Goal: Navigation & Orientation: Find specific page/section

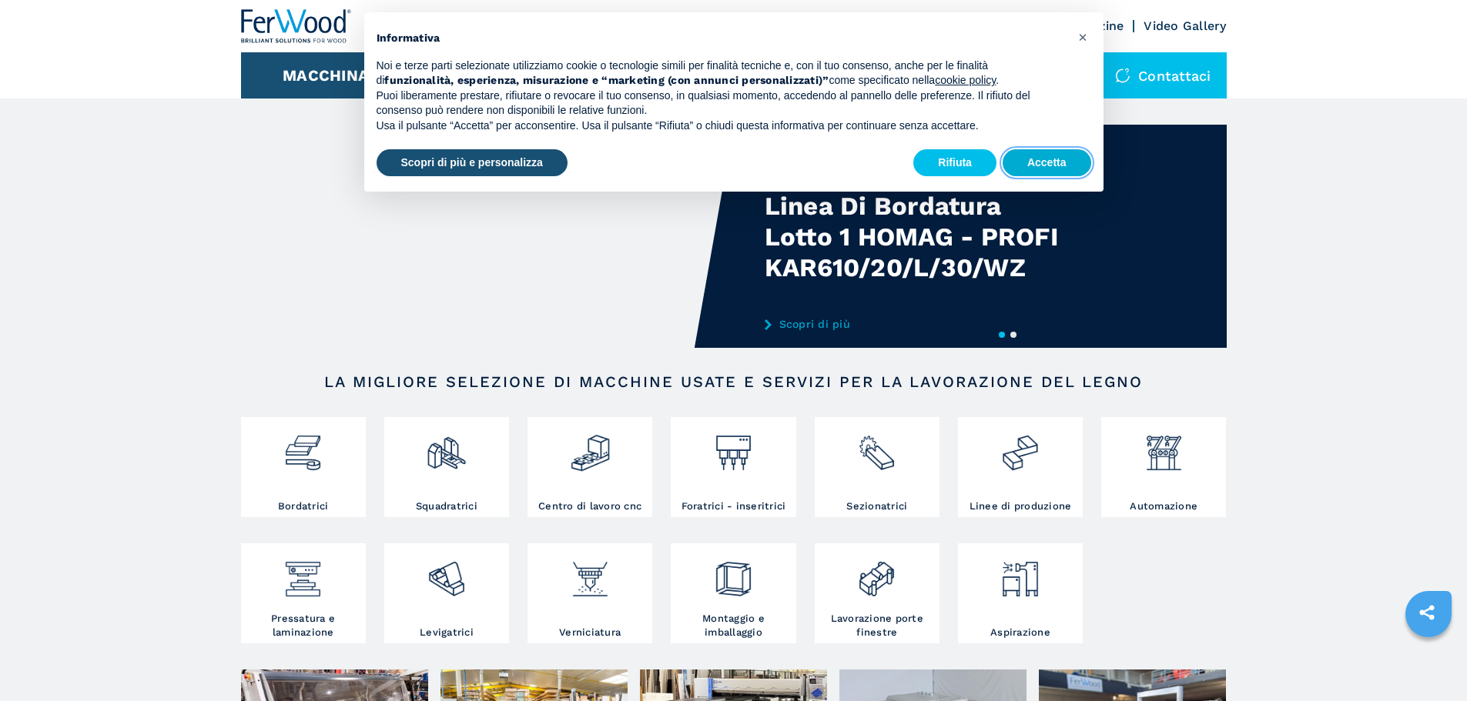
click at [1062, 159] on button "Accetta" at bounding box center [1046, 163] width 89 height 28
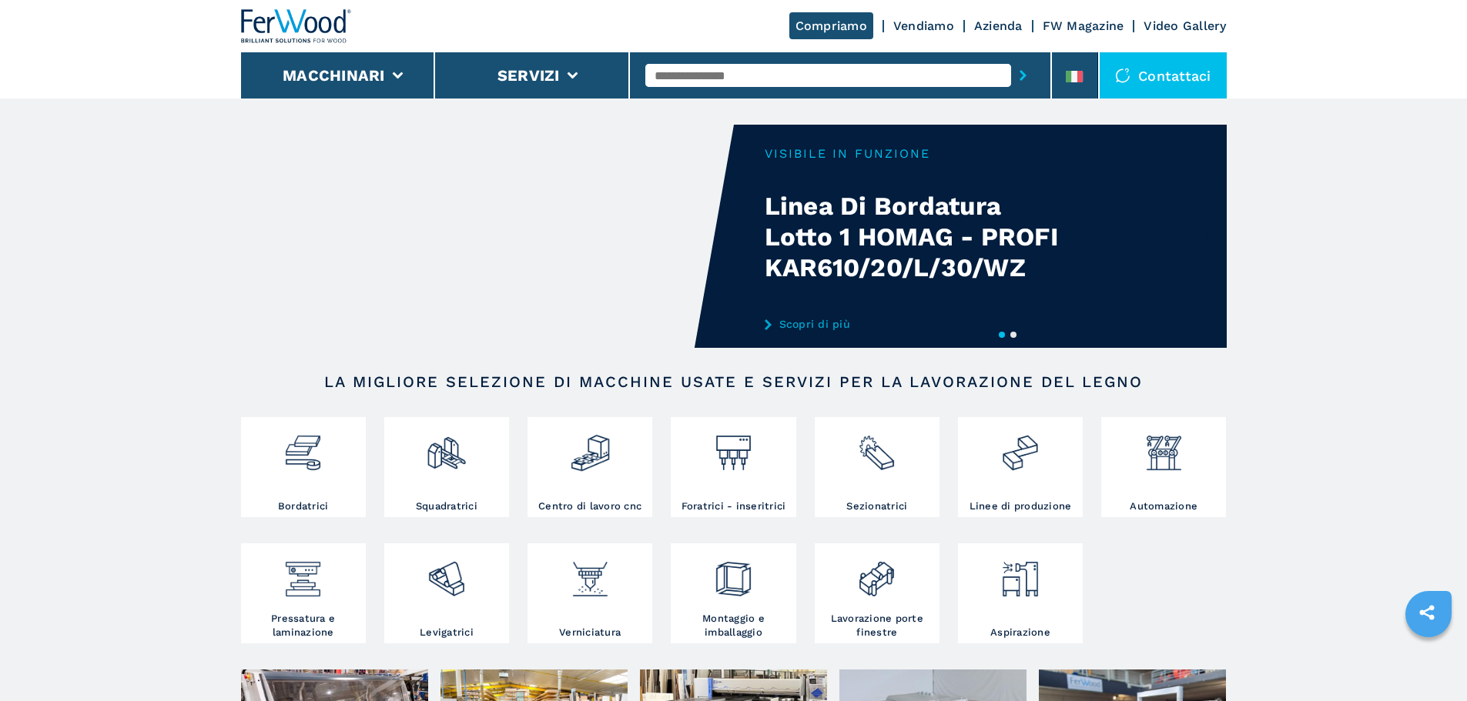
click at [980, 36] on div "Compriamo Vendiamo Azienda FW Magazine Video Gallery" at bounding box center [733, 26] width 985 height 52
click at [990, 22] on link "Azienda" at bounding box center [998, 25] width 49 height 15
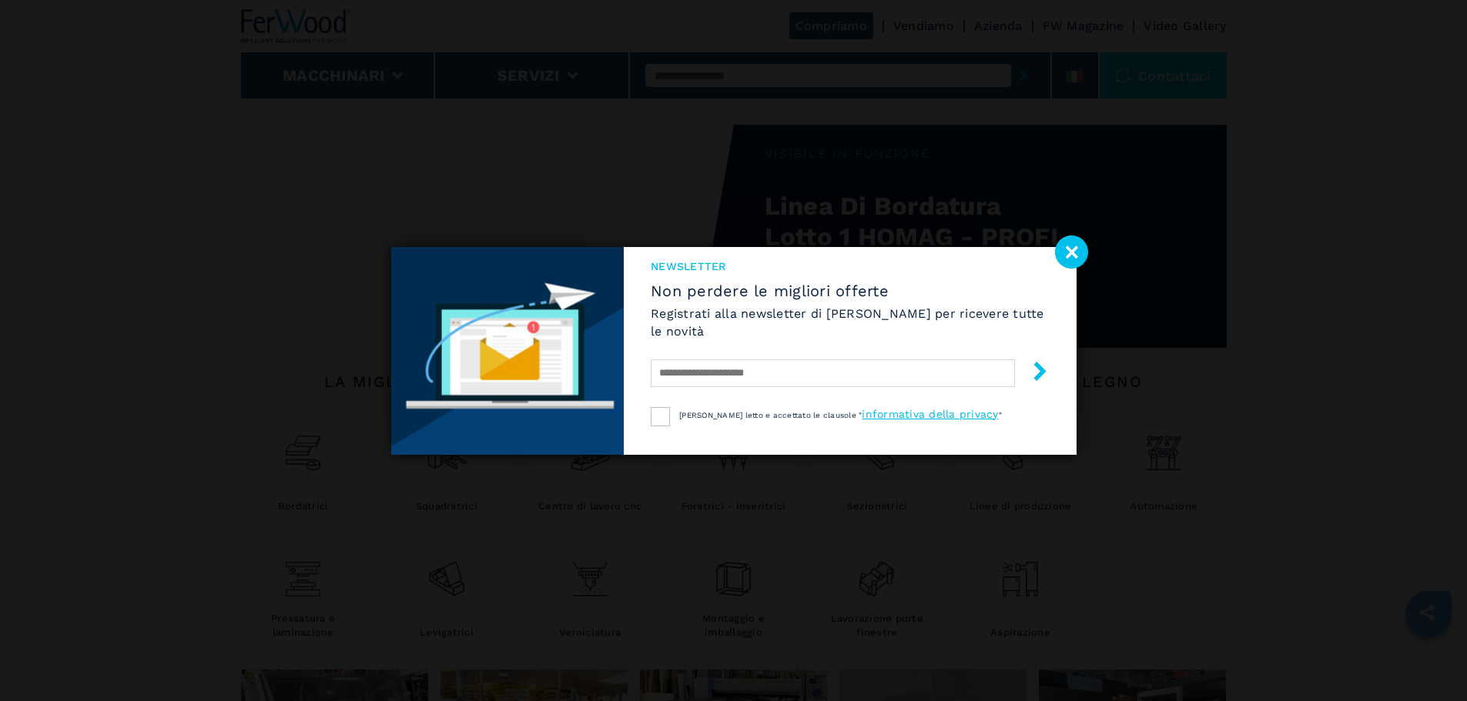
click at [1072, 251] on image at bounding box center [1071, 252] width 33 height 33
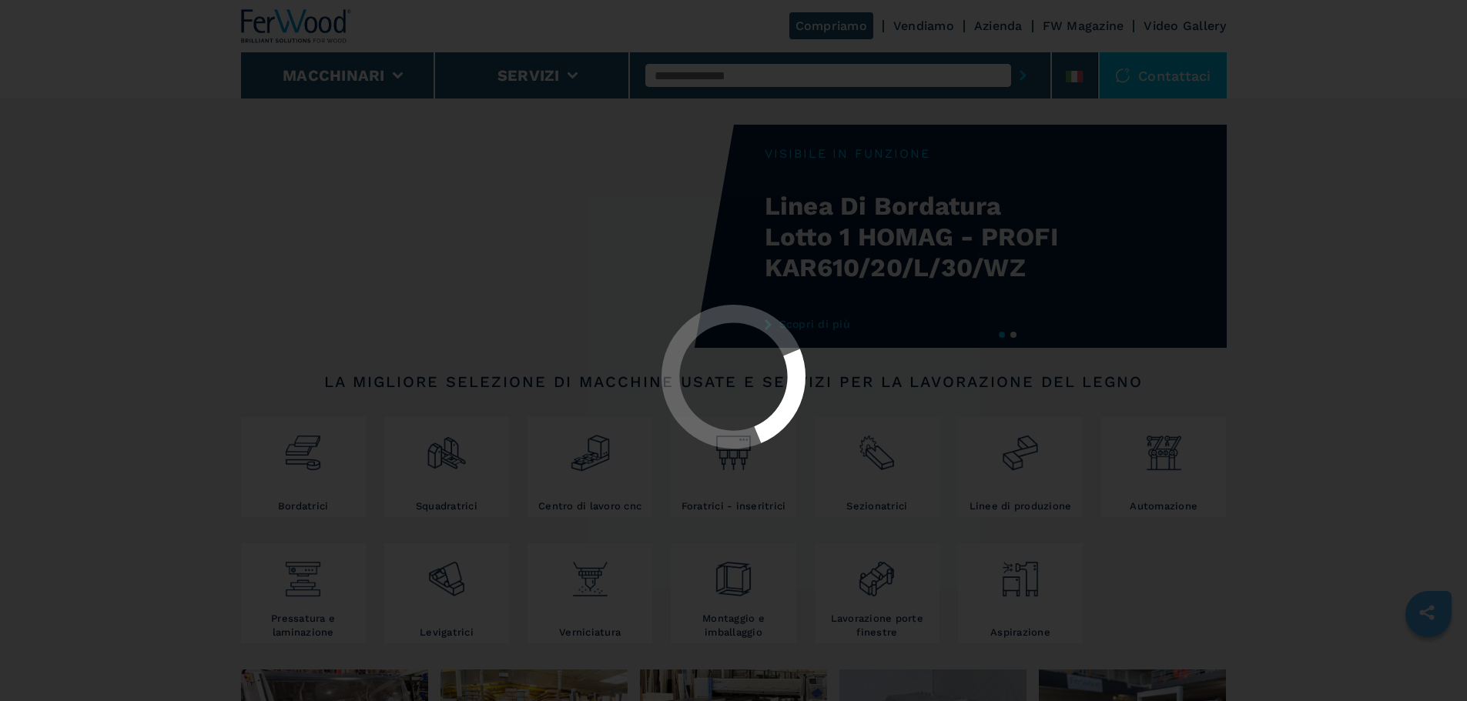
scroll to position [770, 0]
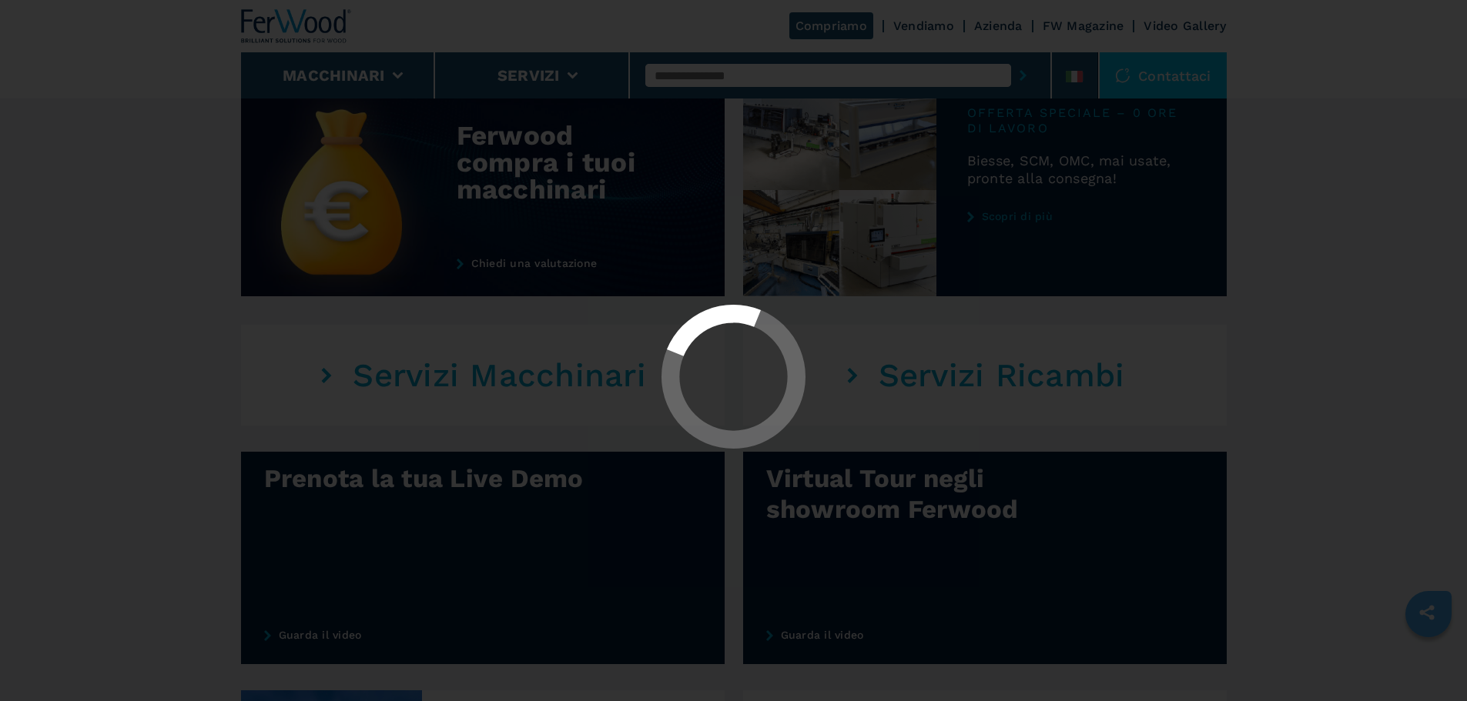
click at [1369, 225] on div at bounding box center [733, 350] width 1467 height 701
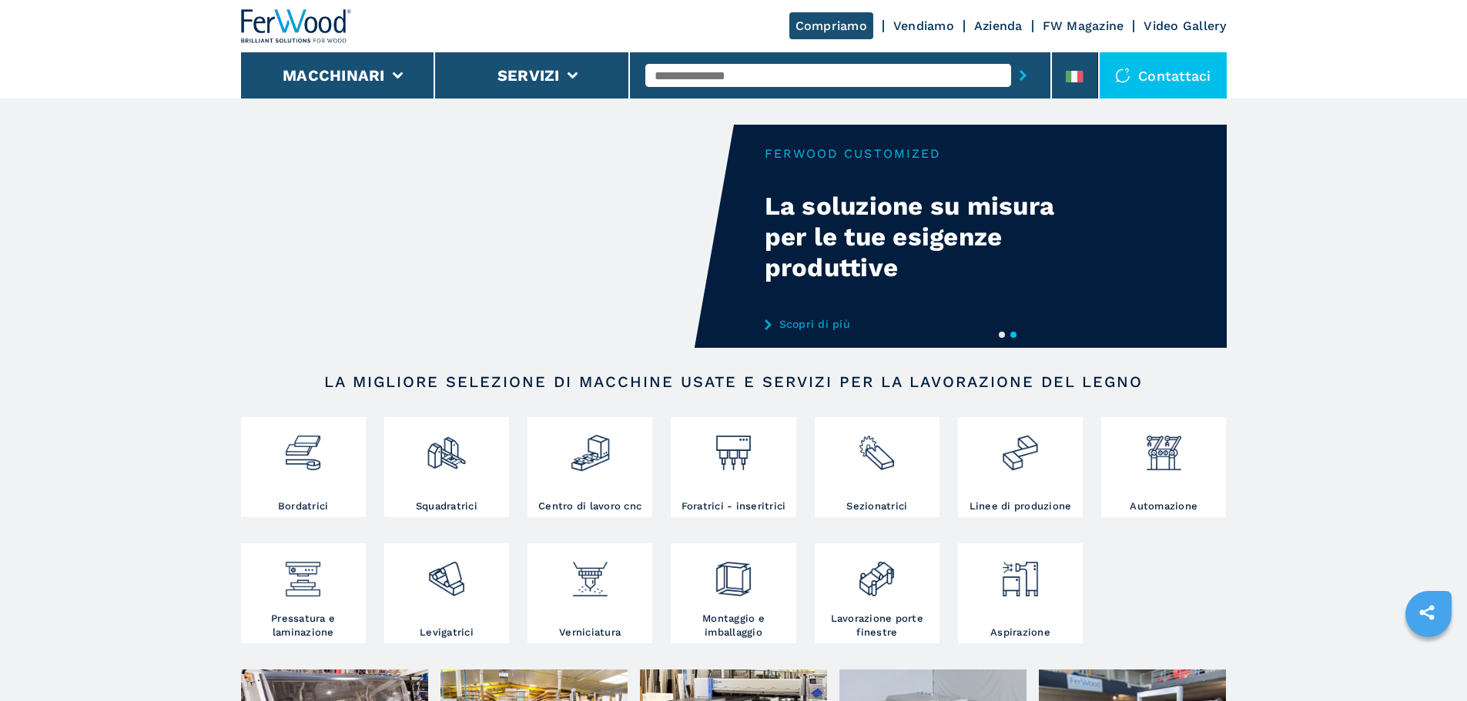
scroll to position [1447, 0]
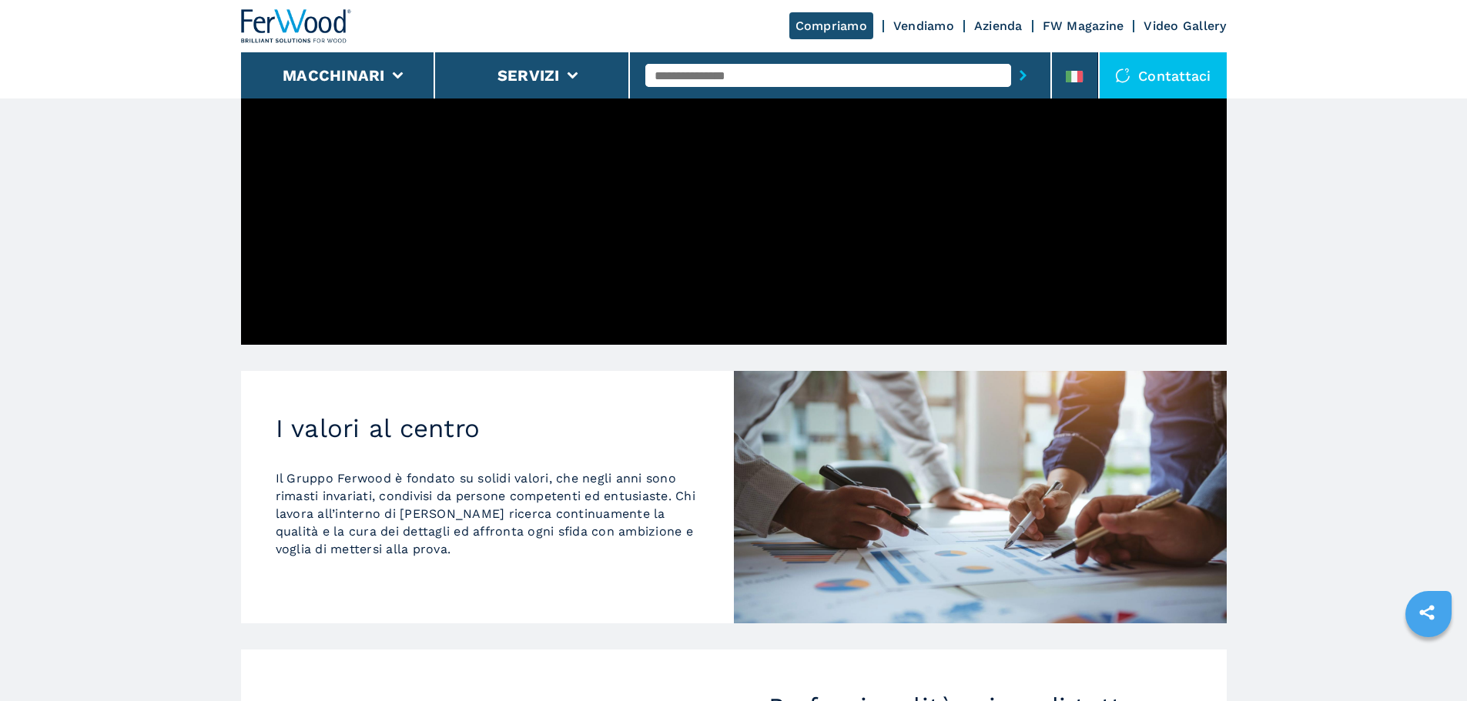
scroll to position [1469, 0]
